Goal: Task Accomplishment & Management: Use online tool/utility

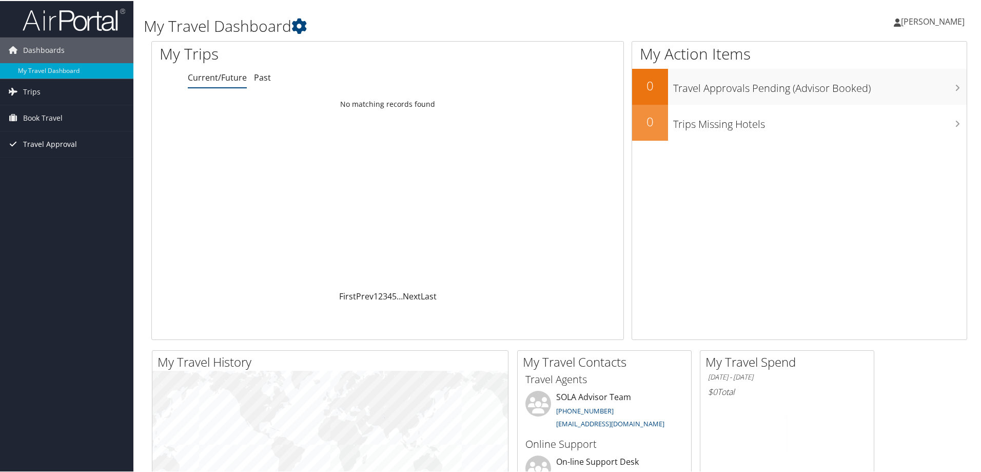
click at [59, 143] on span "Travel Approval" at bounding box center [50, 143] width 54 height 26
click at [48, 117] on span "Book Travel" at bounding box center [43, 117] width 40 height 26
click at [40, 85] on link "Trips" at bounding box center [66, 91] width 133 height 26
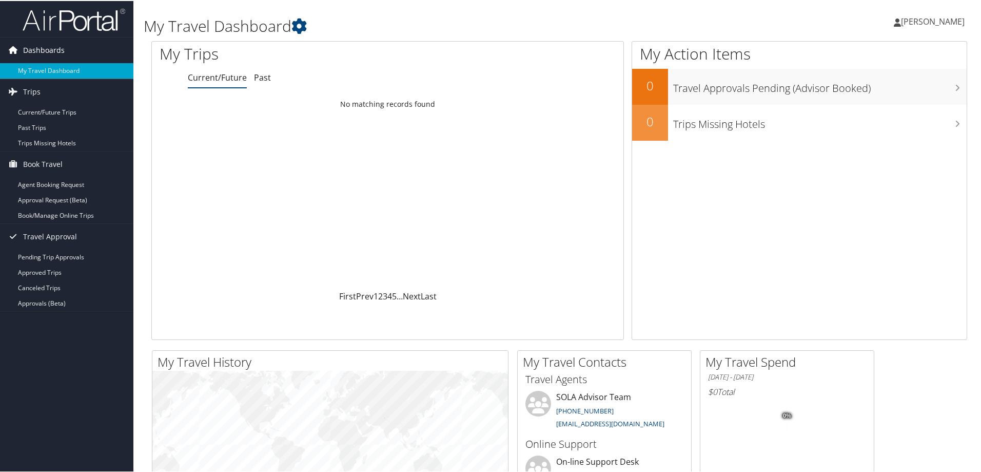
click at [64, 52] on link "Dashboards" at bounding box center [66, 49] width 133 height 26
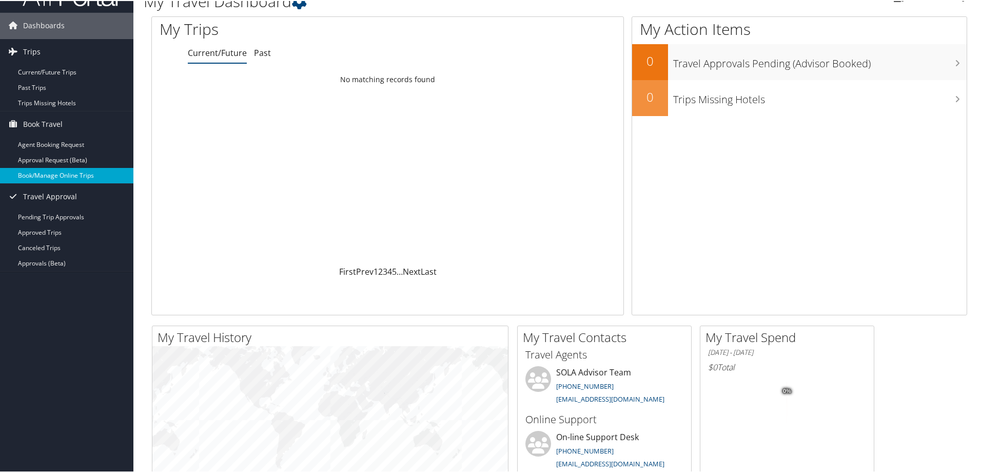
scroll to position [6, 0]
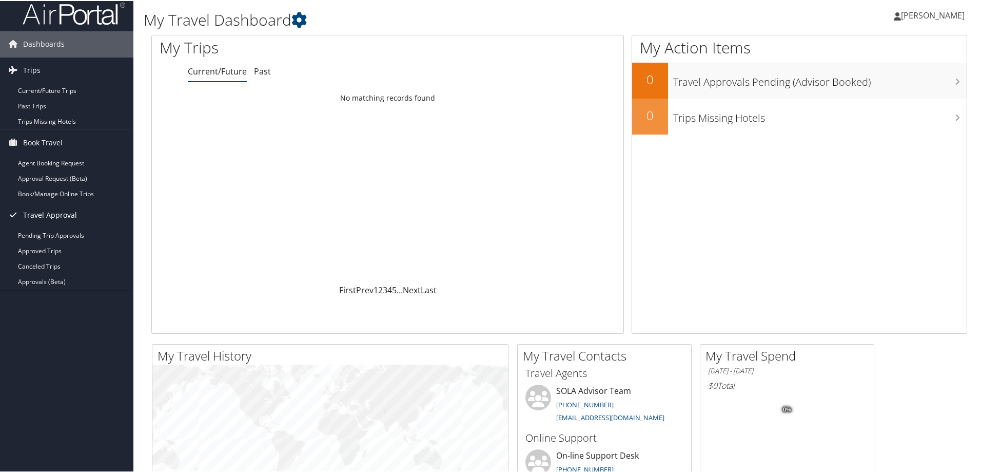
click at [67, 216] on span "Travel Approval" at bounding box center [50, 214] width 54 height 26
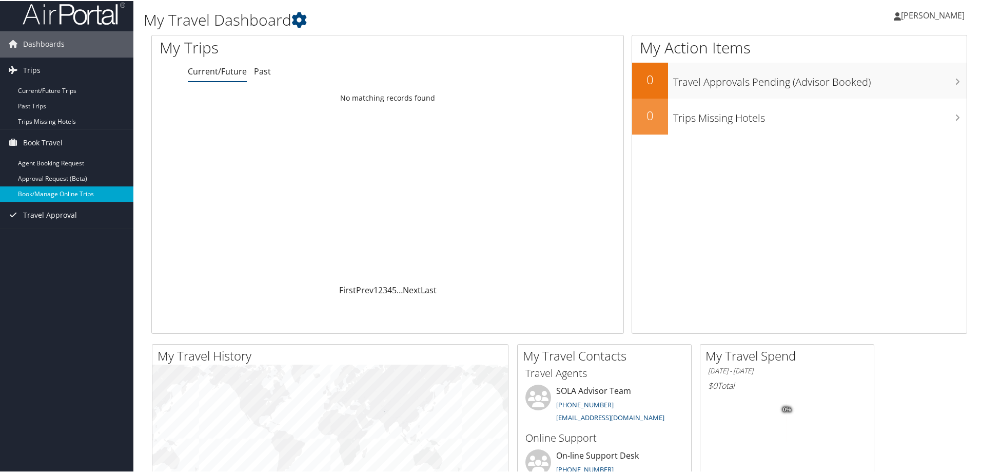
click at [99, 195] on link "Book/Manage Online Trips" at bounding box center [66, 192] width 133 height 15
